Goal: Navigation & Orientation: Find specific page/section

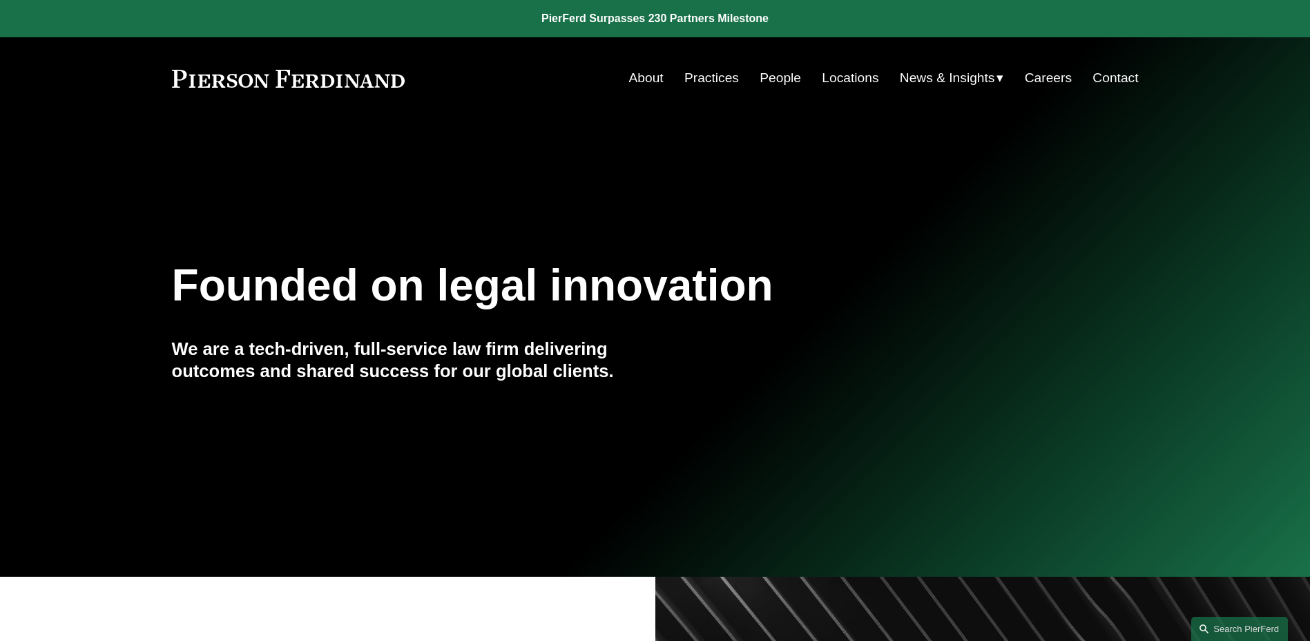
click at [0, 0] on span "News" at bounding box center [0, 0] width 0 height 0
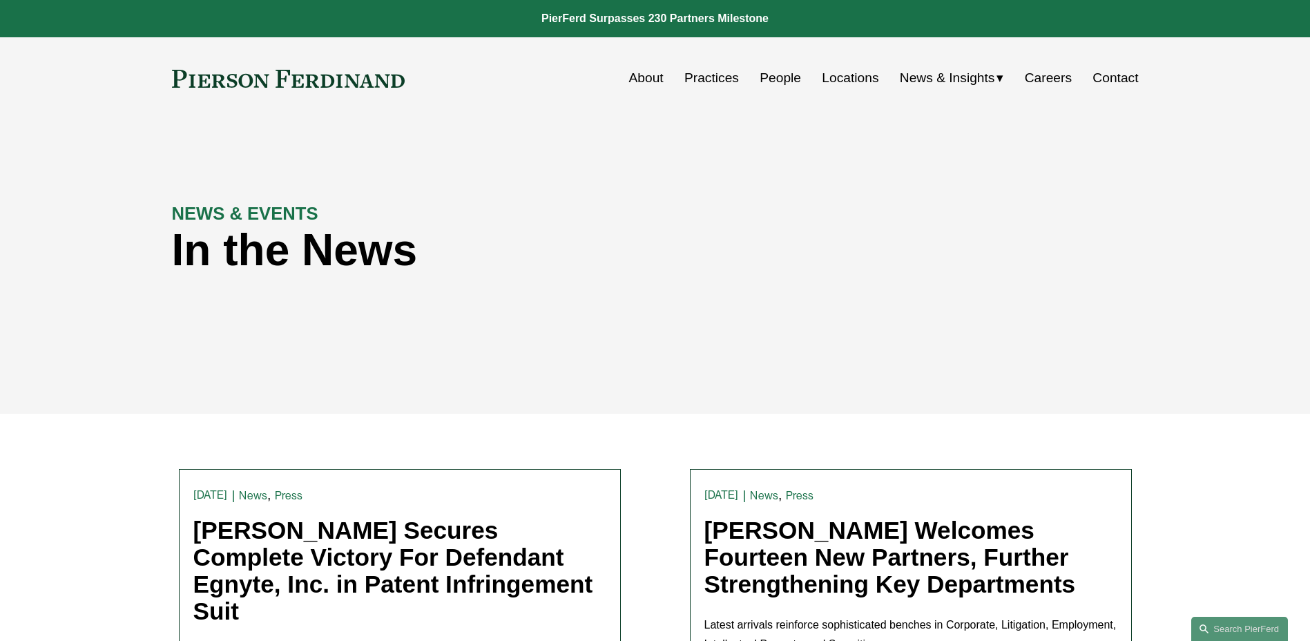
drag, startPoint x: 0, startPoint y: 0, endPoint x: 783, endPoint y: 85, distance: 787.1
click at [783, 85] on link "People" at bounding box center [780, 78] width 41 height 26
